Goal: Task Accomplishment & Management: Manage account settings

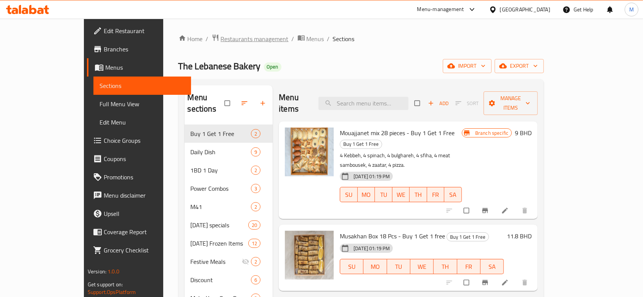
drag, startPoint x: 0, startPoint y: 0, endPoint x: 182, endPoint y: 37, distance: 185.2
click at [221, 37] on span "Restaurants management" at bounding box center [255, 38] width 68 height 9
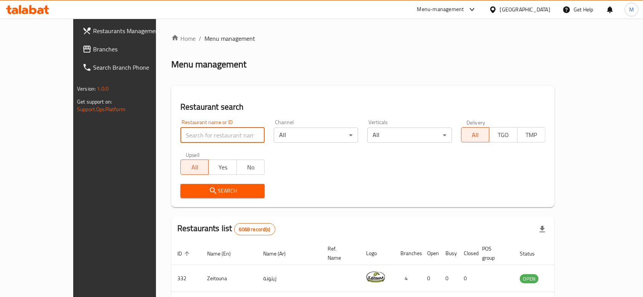
click at [180, 135] on input "search" at bounding box center [222, 135] width 84 height 15
paste input "Qashtuta"
type input "Qashtuta"
click button "Search" at bounding box center [222, 191] width 84 height 14
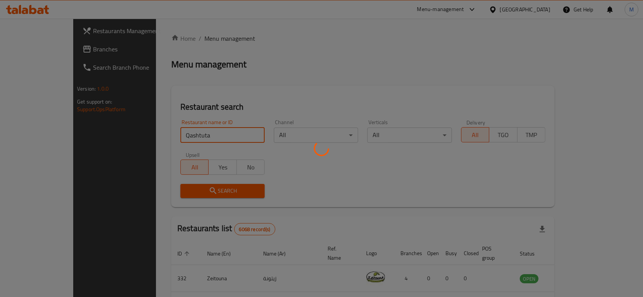
scroll to position [27, 0]
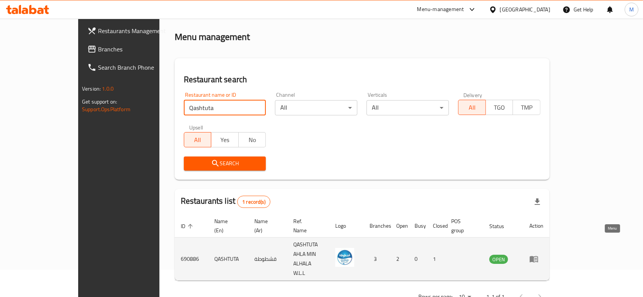
click at [538, 257] on icon "enhanced table" at bounding box center [534, 260] width 8 height 6
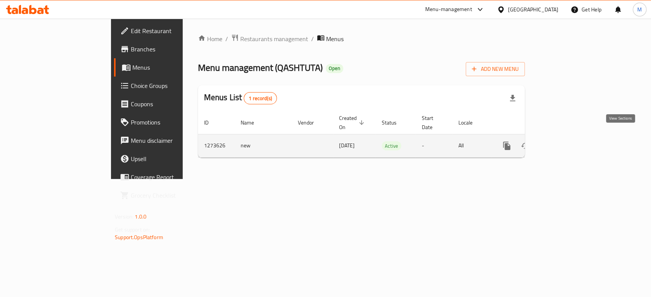
click at [566, 141] on icon "enhanced table" at bounding box center [561, 145] width 9 height 9
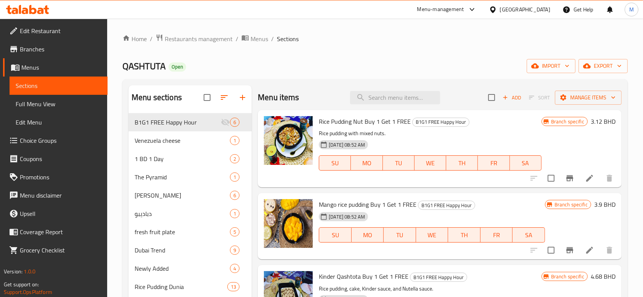
click at [33, 48] on span "Branches" at bounding box center [61, 49] width 82 height 9
